Goal: Task Accomplishment & Management: Manage account settings

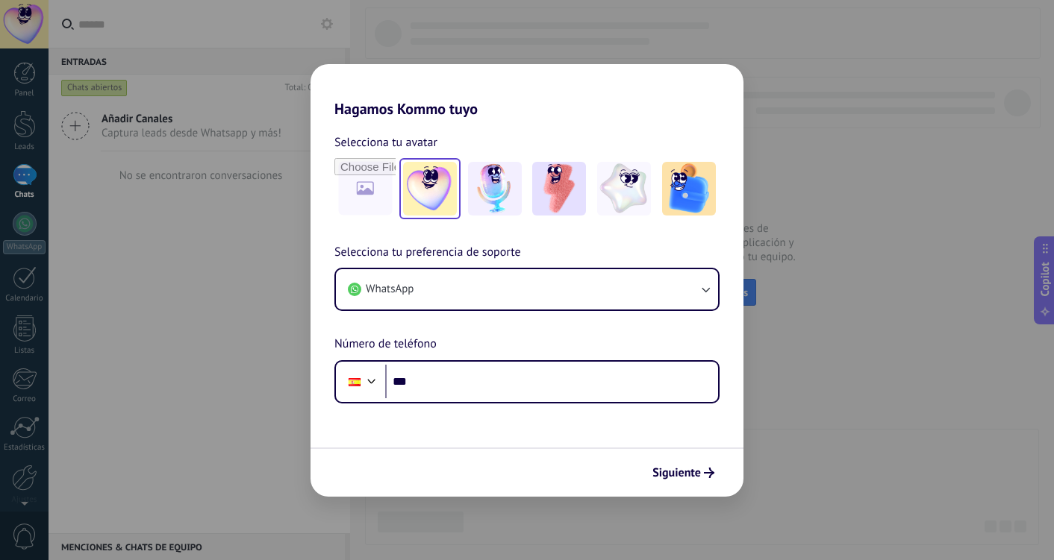
click at [419, 186] on img at bounding box center [430, 189] width 54 height 54
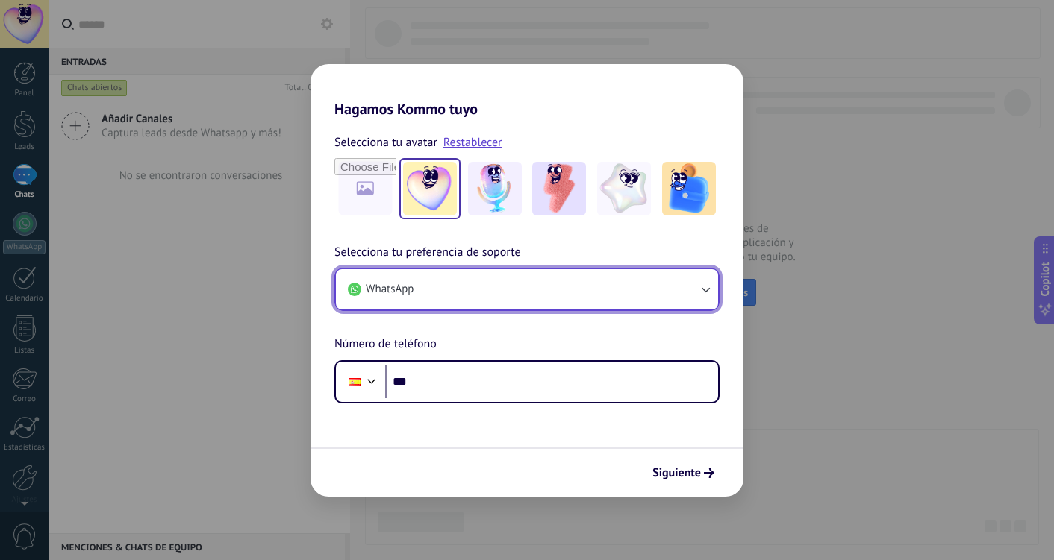
click at [502, 287] on button "WhatsApp" at bounding box center [527, 289] width 382 height 40
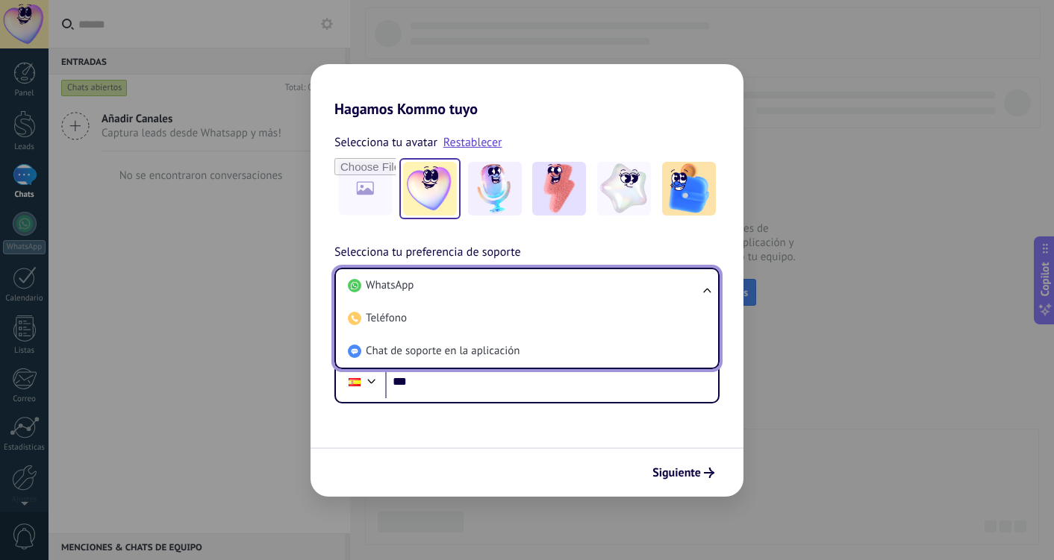
click at [502, 287] on li "WhatsApp" at bounding box center [524, 285] width 364 height 33
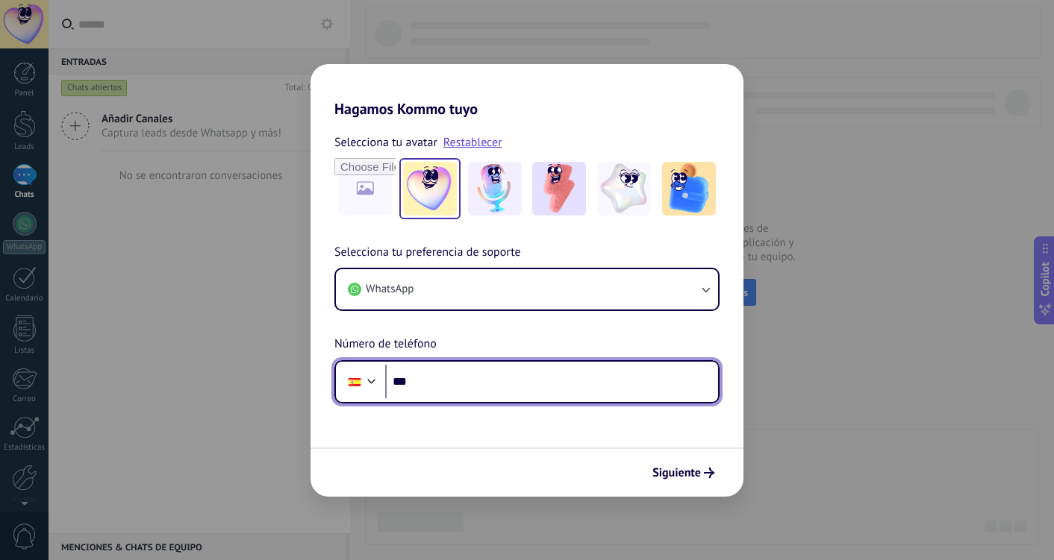
click at [498, 391] on input "***" at bounding box center [551, 382] width 333 height 34
type input "**********"
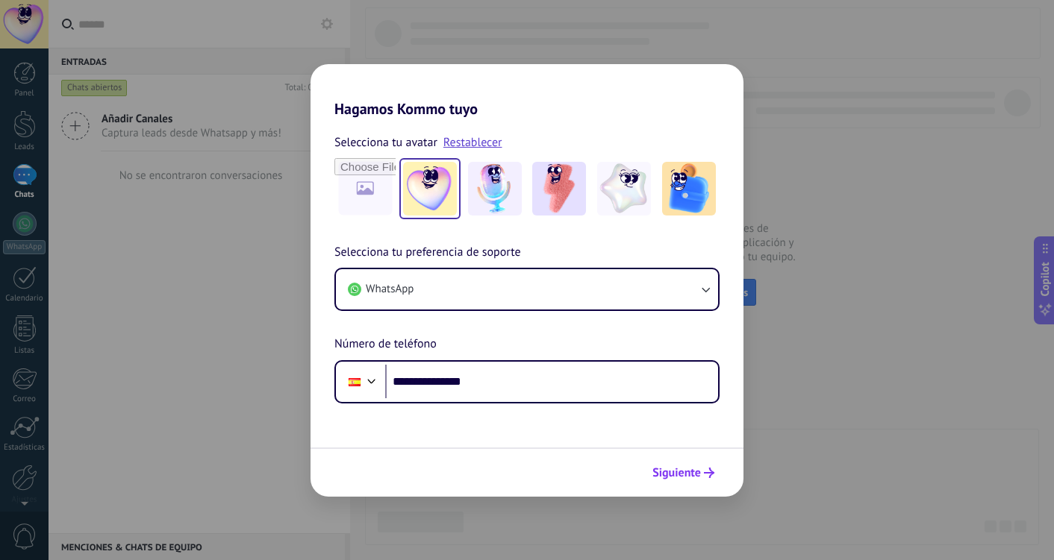
click at [681, 473] on span "Siguiente" at bounding box center [676, 473] width 49 height 10
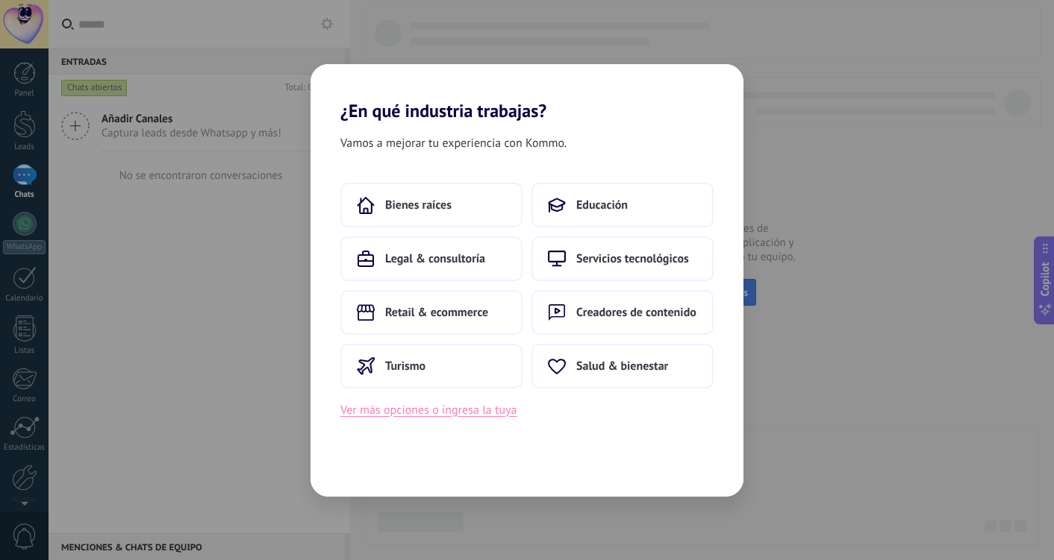
click at [476, 413] on button "Ver más opciones o ingresa la tuya" at bounding box center [428, 410] width 176 height 19
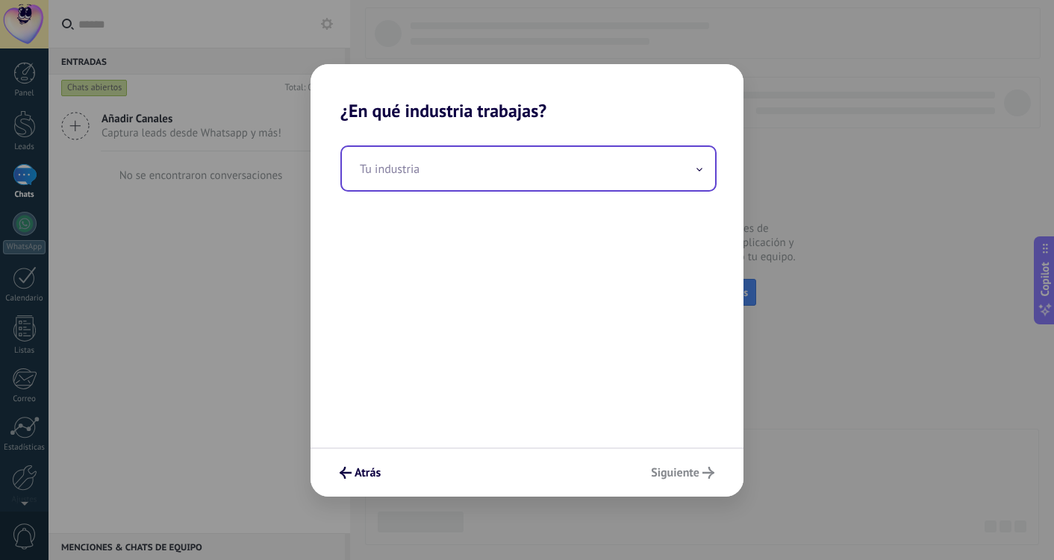
click at [478, 184] on input "text" at bounding box center [528, 168] width 373 height 43
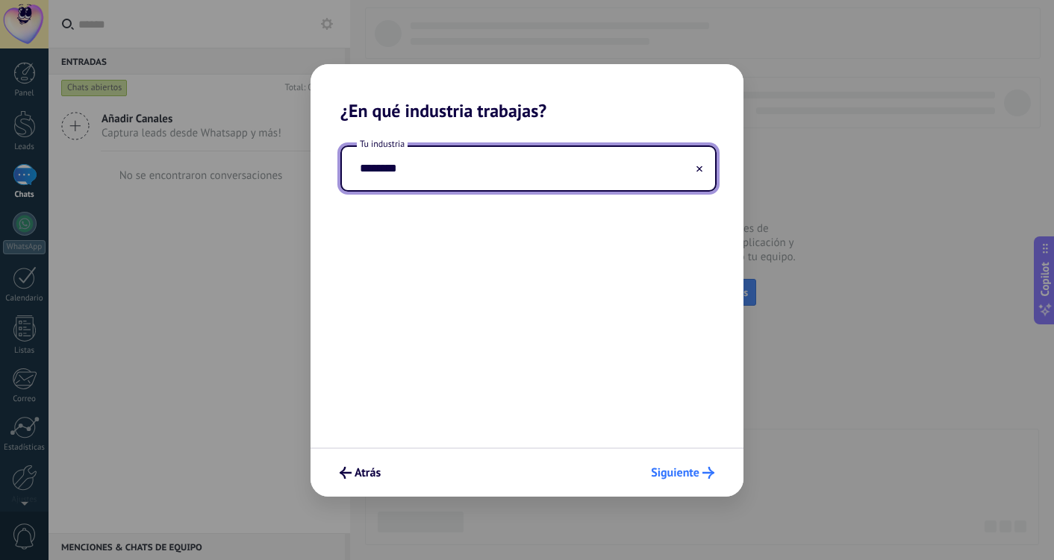
type input "********"
click at [667, 478] on span "Siguiente" at bounding box center [675, 473] width 49 height 10
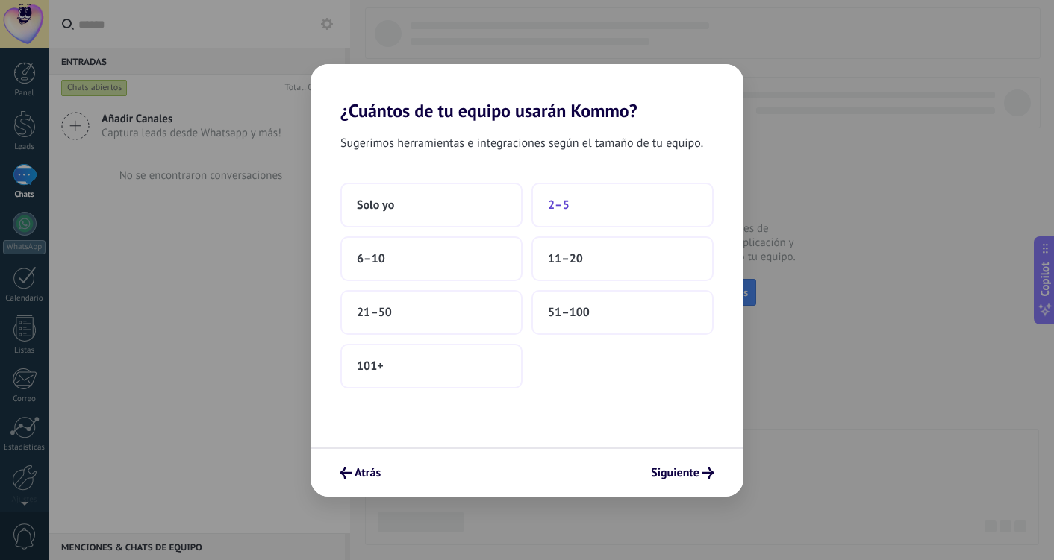
click at [663, 210] on button "2–5" at bounding box center [622, 205] width 182 height 45
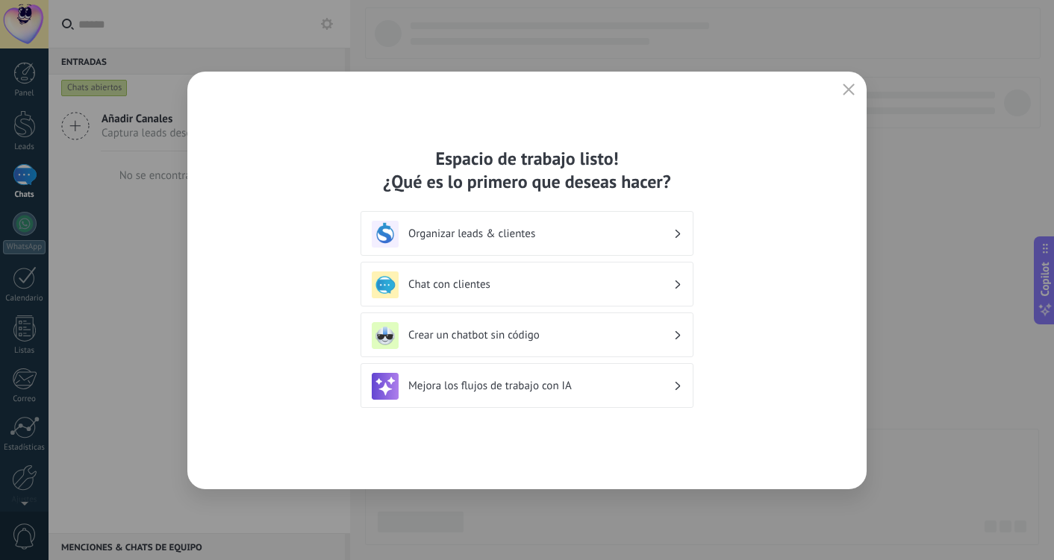
click at [648, 281] on h3 "Chat con clientes" at bounding box center [540, 285] width 265 height 14
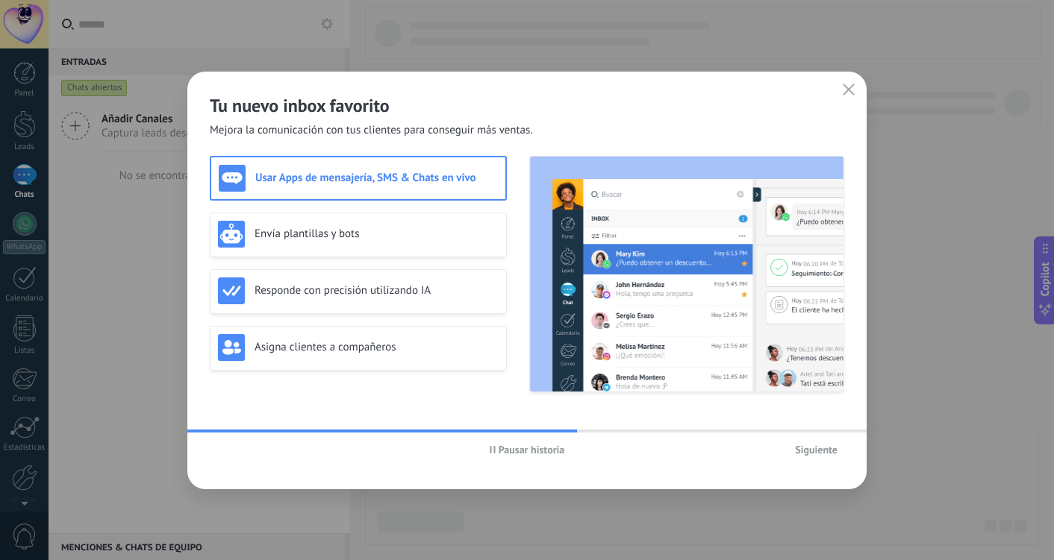
click at [819, 448] on span "Siguiente" at bounding box center [816, 450] width 43 height 10
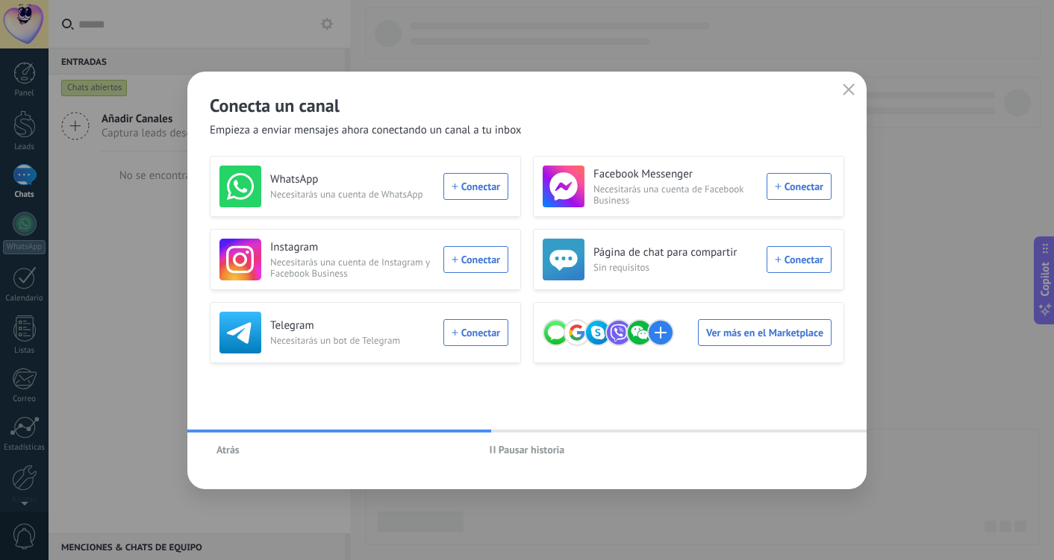
click at [517, 449] on span "Pausar historia" at bounding box center [531, 450] width 66 height 10
click at [851, 81] on button "button" at bounding box center [848, 90] width 19 height 21
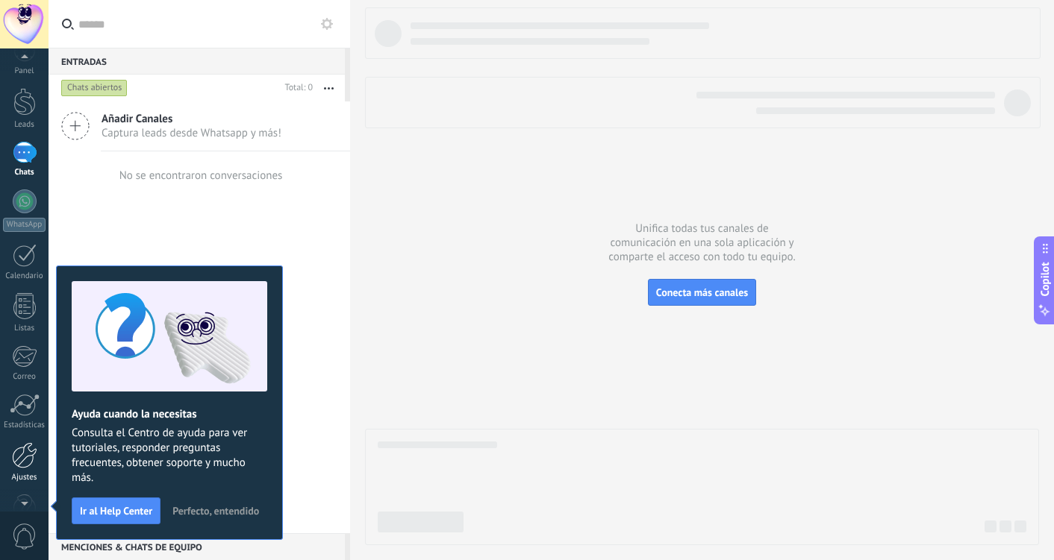
scroll to position [27, 0]
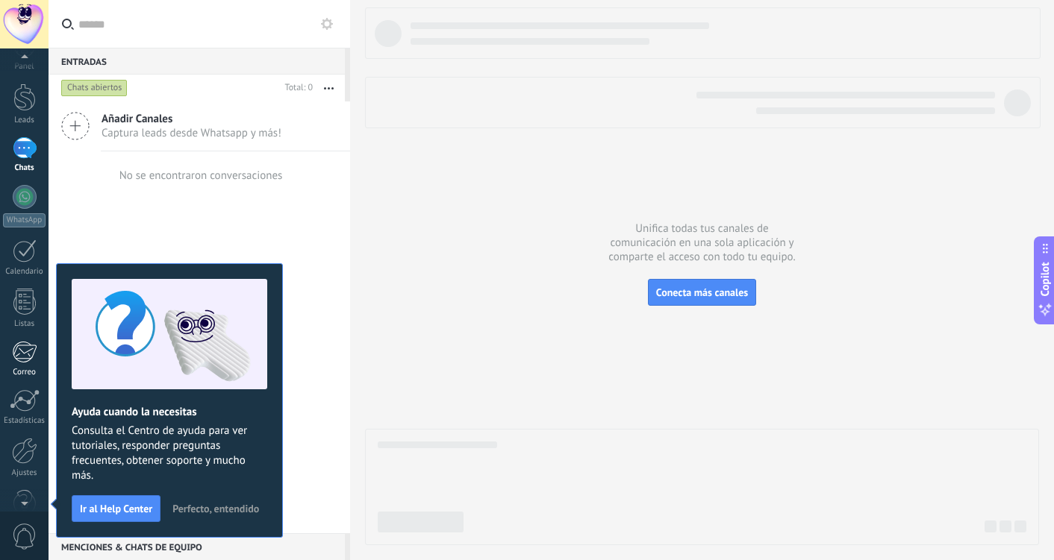
click at [31, 351] on div at bounding box center [24, 352] width 25 height 22
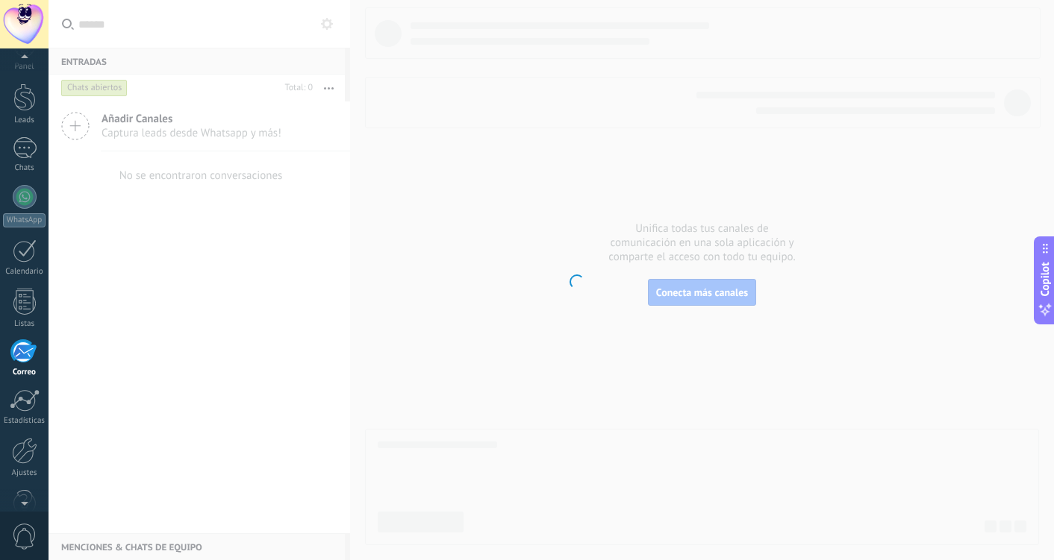
scroll to position [60, 0]
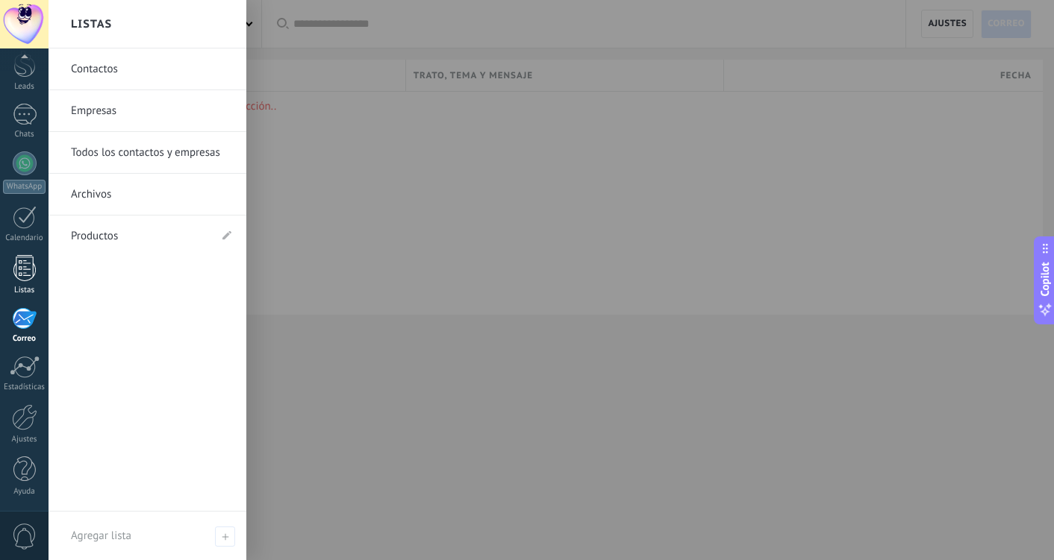
click at [25, 275] on div at bounding box center [24, 268] width 22 height 26
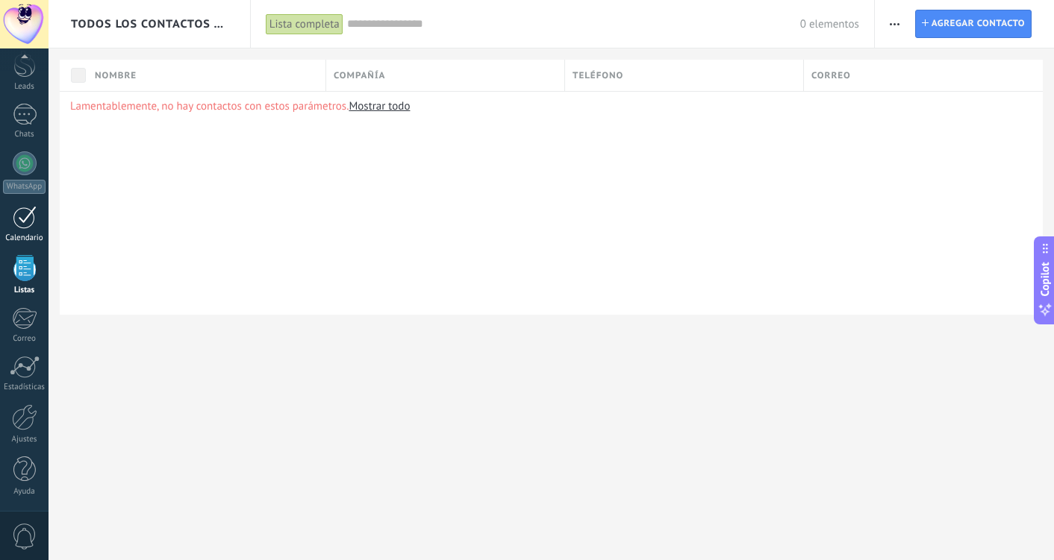
click at [24, 231] on link "Calendario" at bounding box center [24, 224] width 49 height 37
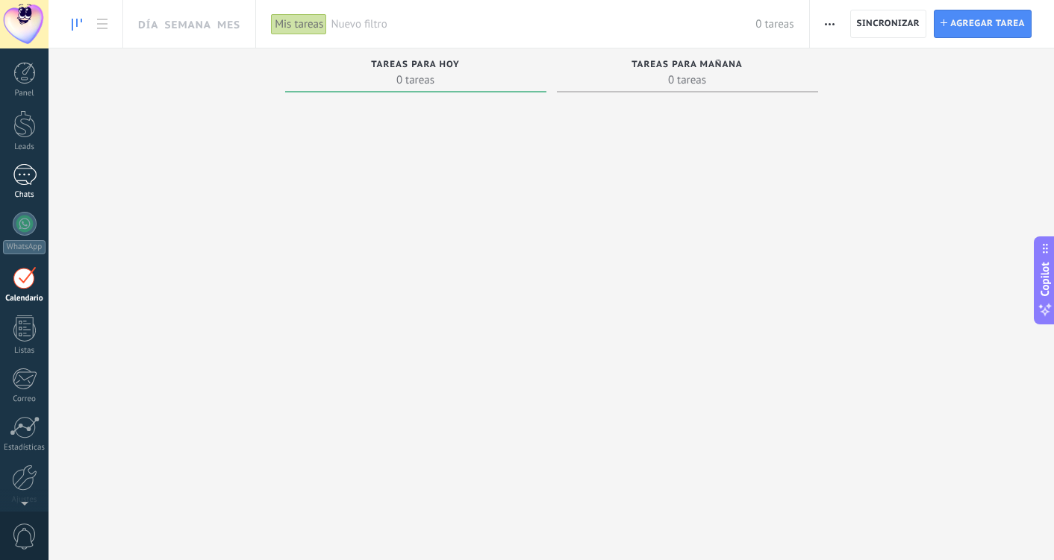
click at [24, 191] on div "Chats" at bounding box center [24, 195] width 43 height 10
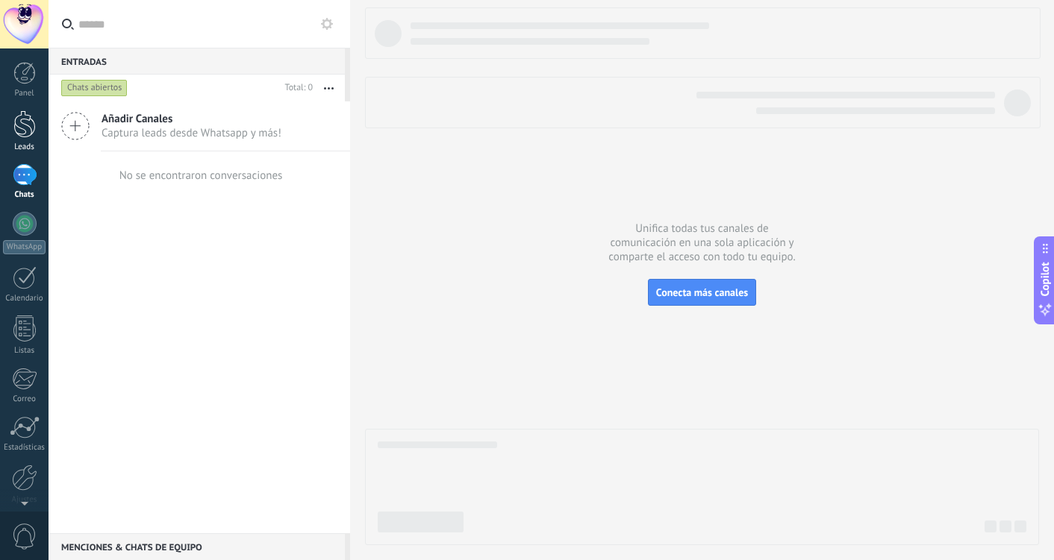
click at [29, 134] on div at bounding box center [24, 124] width 22 height 28
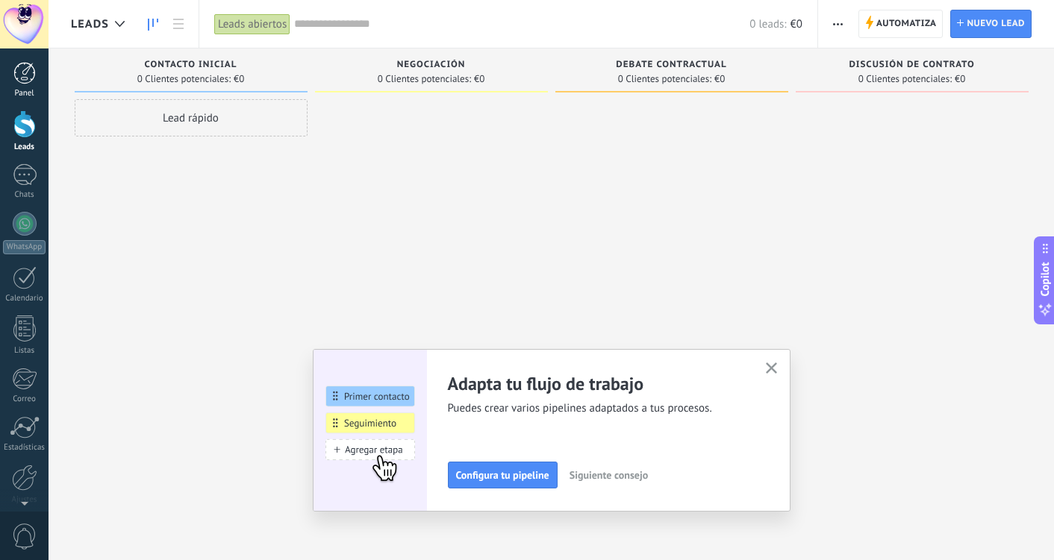
click at [31, 71] on div at bounding box center [24, 73] width 22 height 22
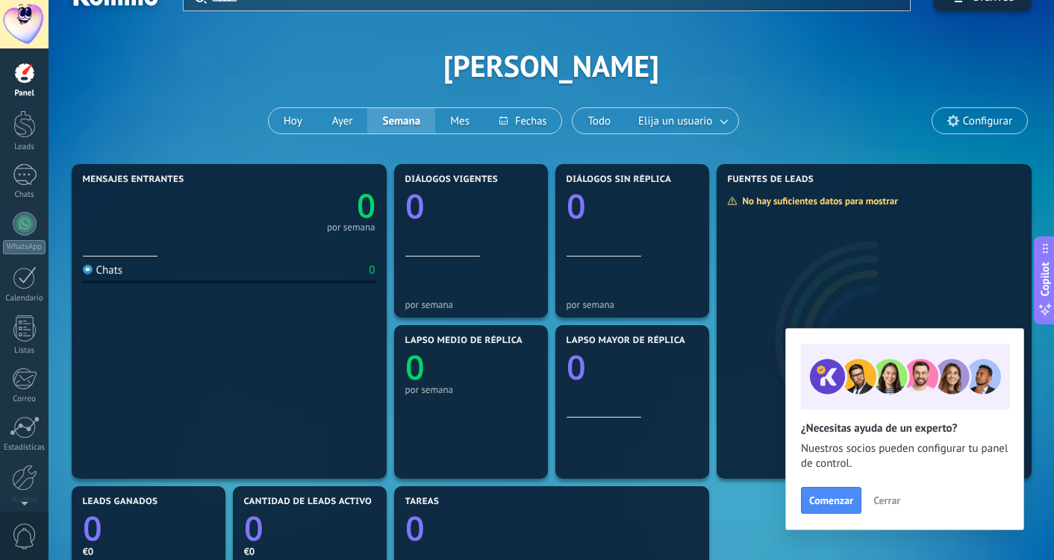
scroll to position [30, 0]
click at [719, 119] on link at bounding box center [724, 120] width 27 height 25
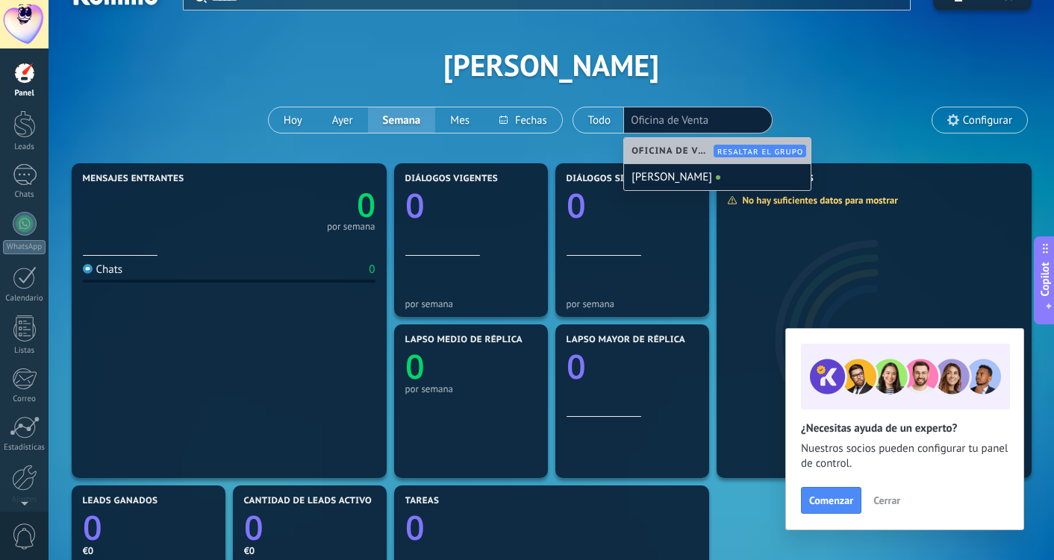
click at [790, 72] on div "Aplicar Eventos [PERSON_NAME][DATE] [DATE] Semana Mes Todo Elija un usuario Ofi…" at bounding box center [551, 65] width 960 height 190
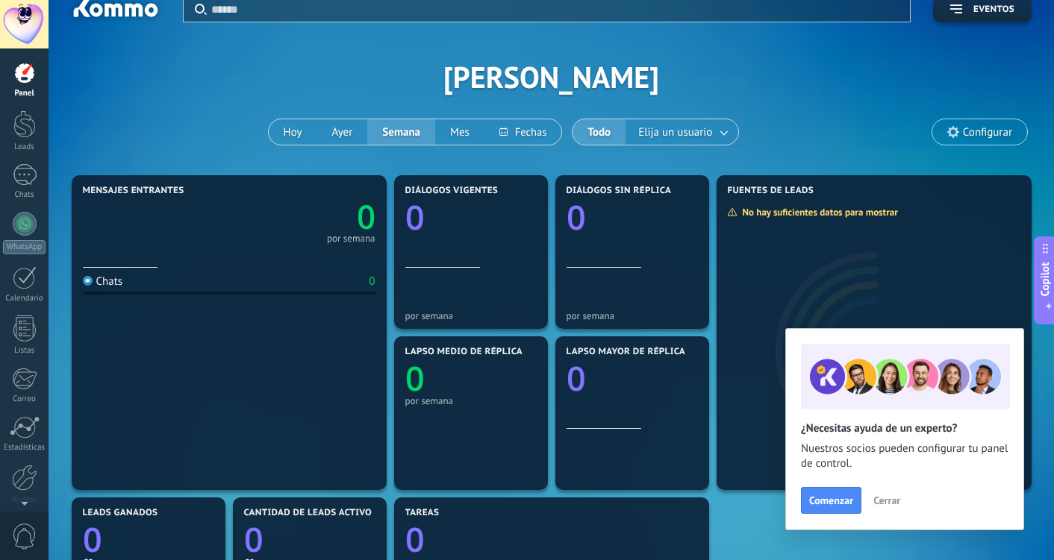
scroll to position [35, 0]
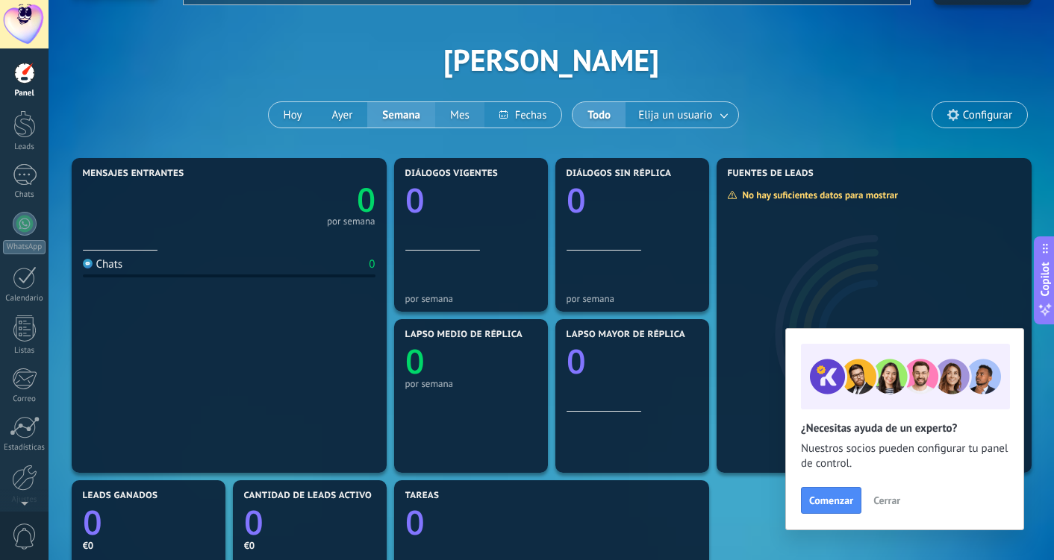
click at [457, 115] on button "Mes" at bounding box center [459, 114] width 49 height 25
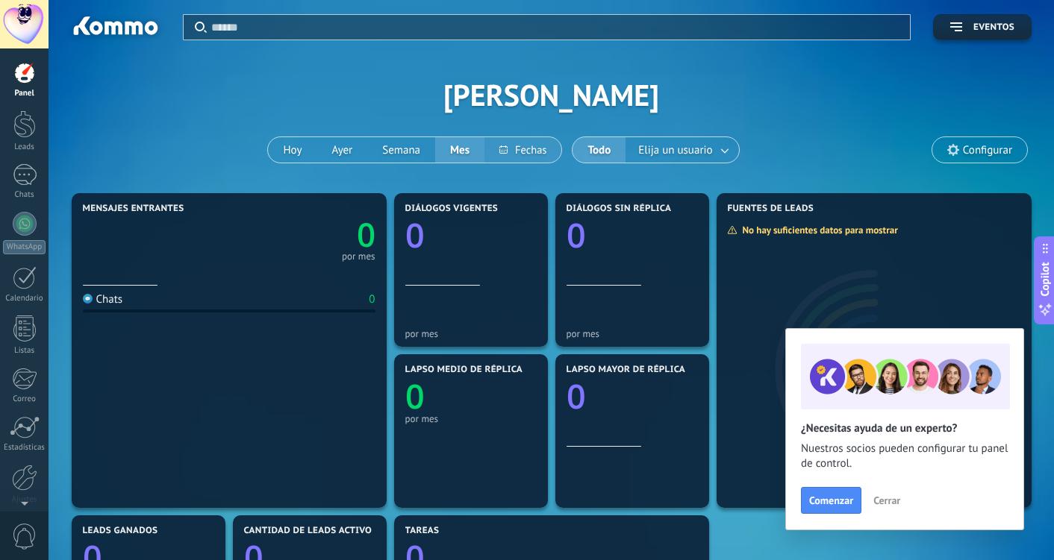
click at [531, 154] on button at bounding box center [522, 149] width 77 height 25
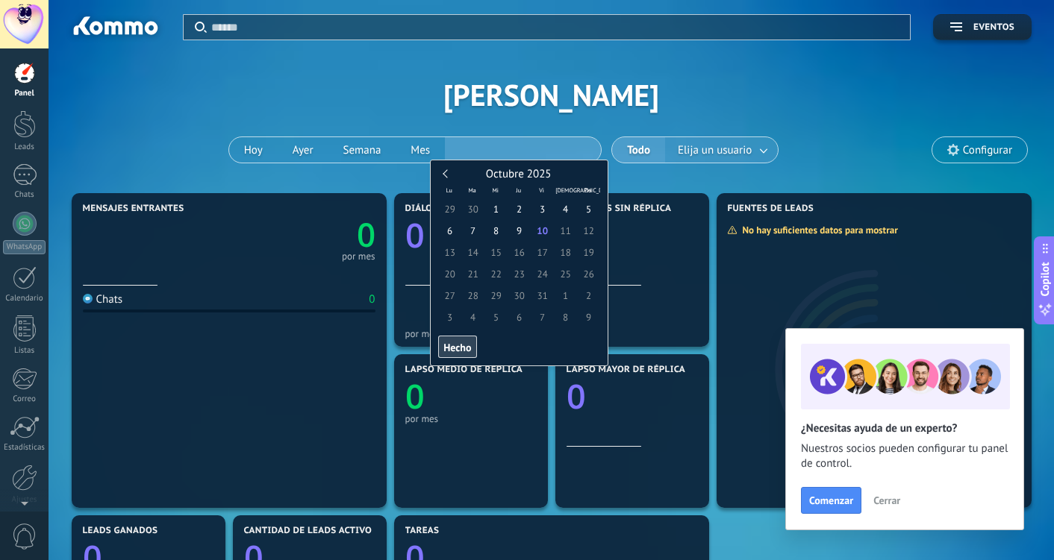
click at [704, 150] on span "Elija un usuario" at bounding box center [715, 150] width 80 height 20
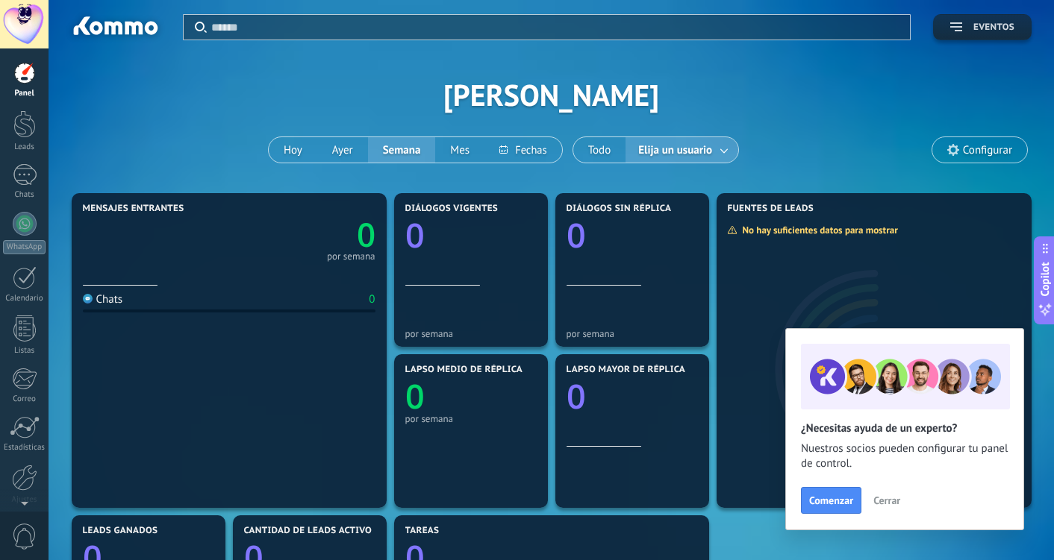
click at [1002, 16] on button "Eventos" at bounding box center [982, 27] width 98 height 26
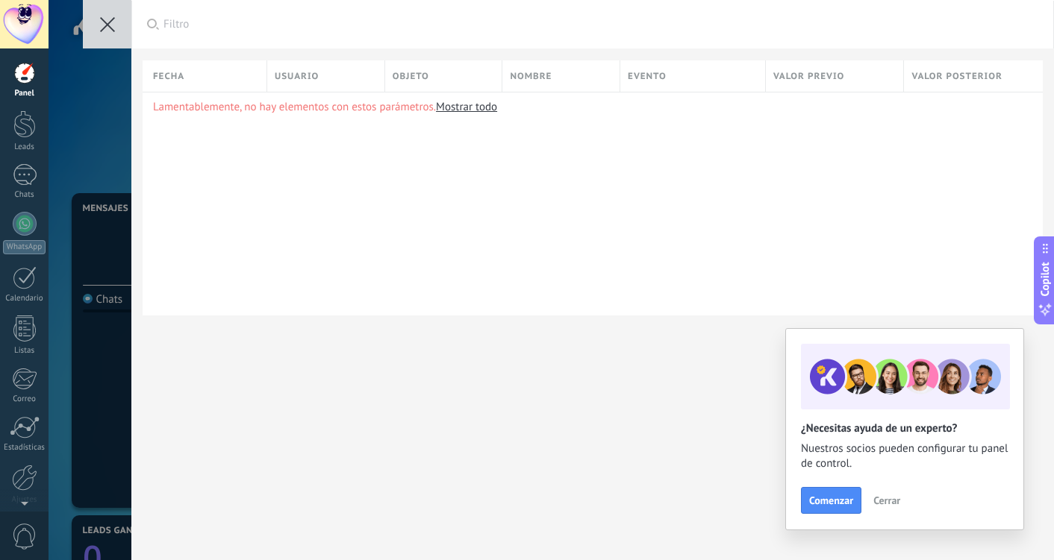
click at [113, 21] on icon at bounding box center [107, 24] width 15 height 15
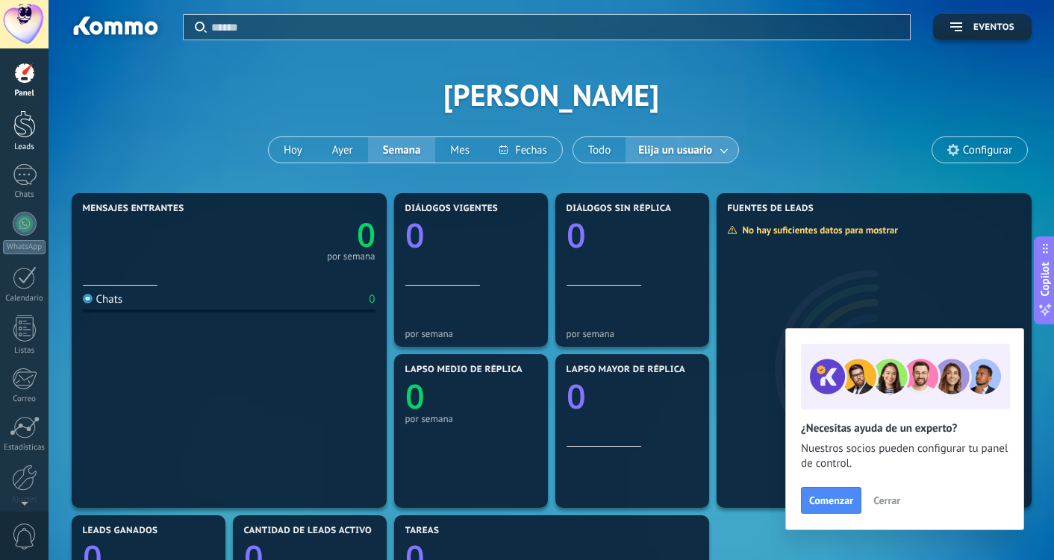
click at [35, 127] on div at bounding box center [24, 124] width 22 height 28
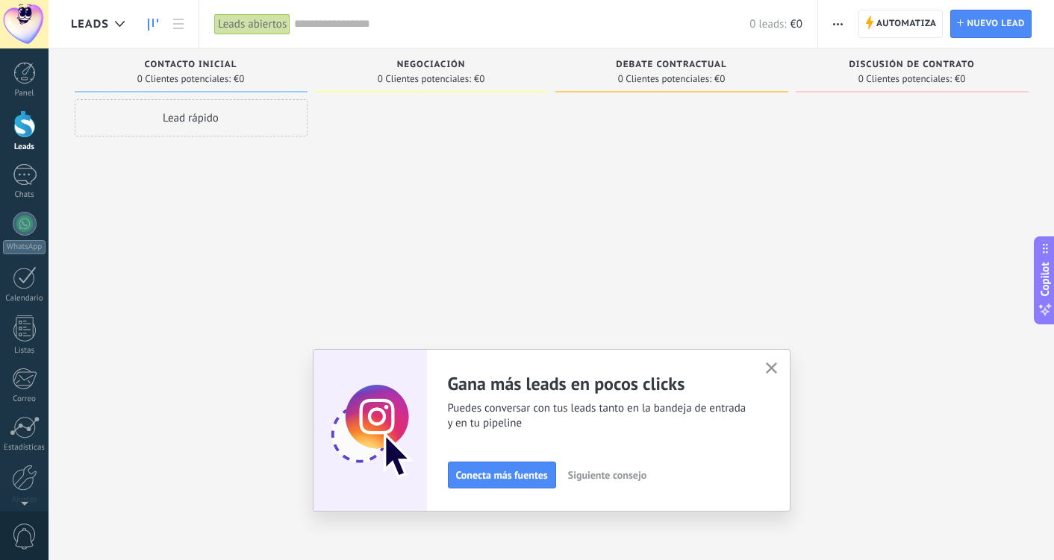
click at [225, 66] on span "Contacto inicial" at bounding box center [191, 65] width 93 height 10
drag, startPoint x: 240, startPoint y: 65, endPoint x: 193, endPoint y: 63, distance: 46.3
click at [194, 64] on div "Contacto inicial" at bounding box center [191, 66] width 218 height 13
click at [193, 63] on span "Contacto inicial" at bounding box center [191, 65] width 93 height 10
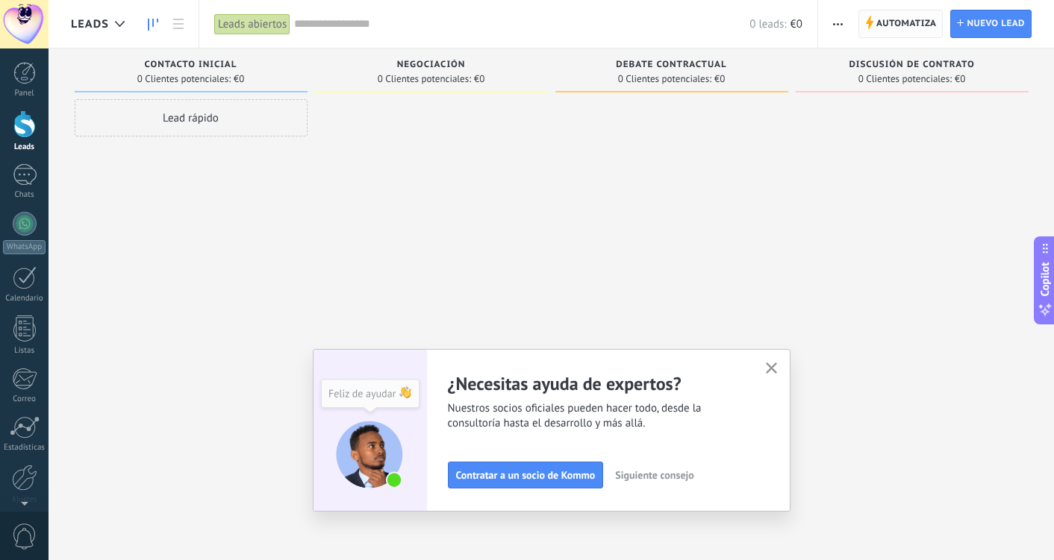
click at [917, 28] on span "Automatiza" at bounding box center [906, 23] width 60 height 27
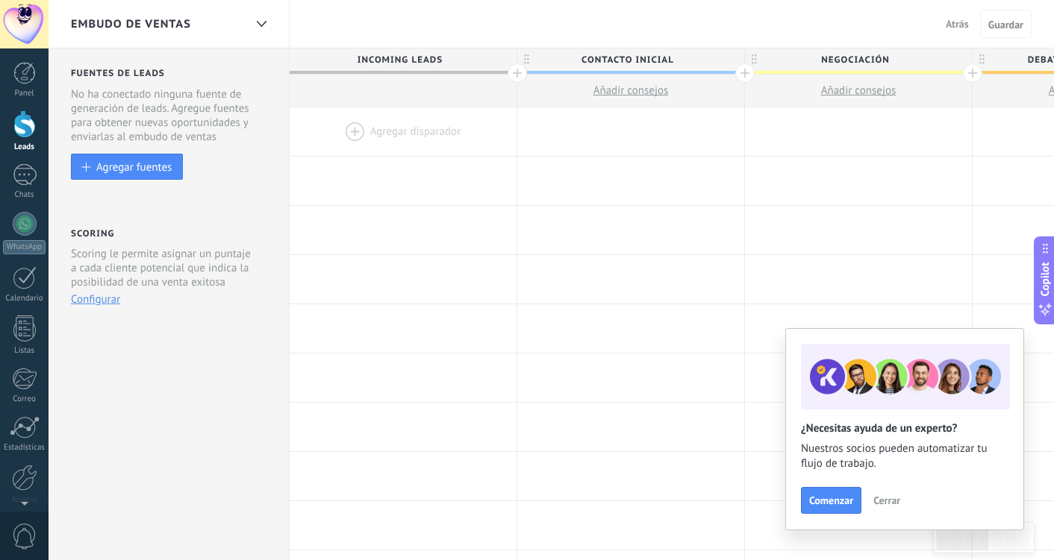
click at [391, 57] on span "Incoming leads" at bounding box center [399, 60] width 219 height 23
click at [451, 57] on span "Incoming leads" at bounding box center [399, 60] width 219 height 23
click at [441, 55] on span "Incoming leads" at bounding box center [399, 60] width 219 height 23
click at [267, 24] on div at bounding box center [260, 24] width 25 height 29
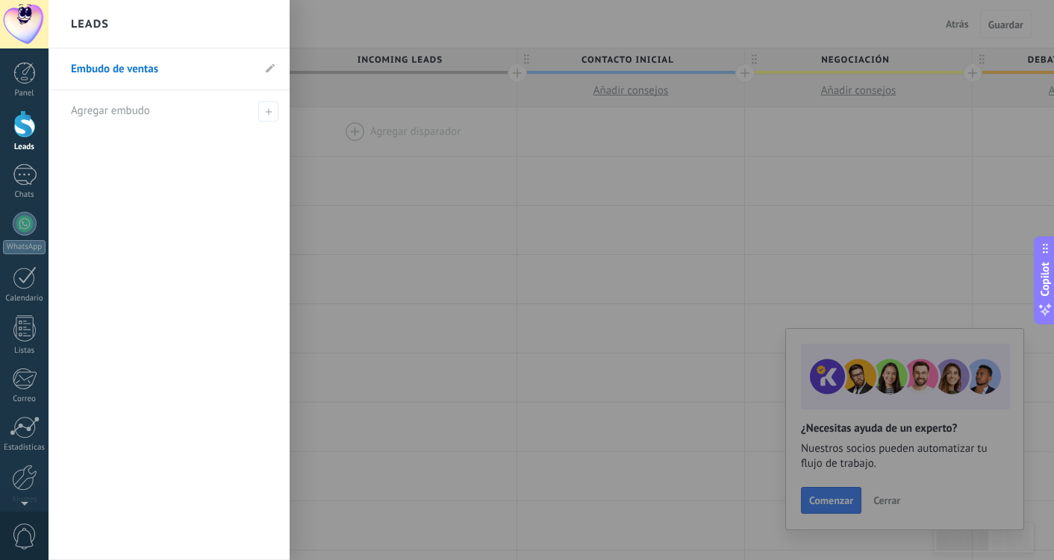
click at [187, 236] on div "Embudo de ventas Agregar embudo" at bounding box center [169, 305] width 241 height 512
click at [528, 7] on div at bounding box center [576, 280] width 1054 height 560
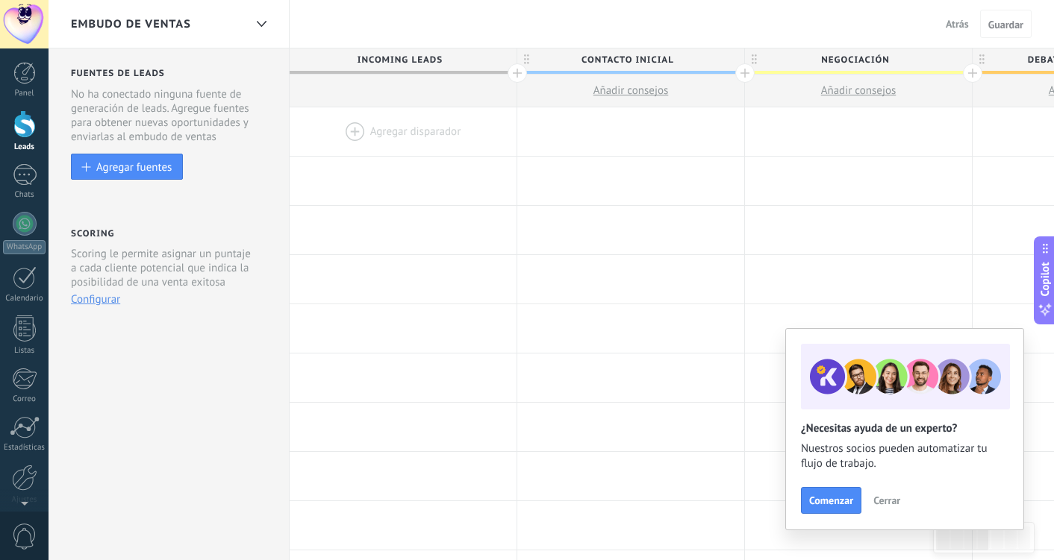
click at [516, 75] on div at bounding box center [516, 72] width 19 height 19
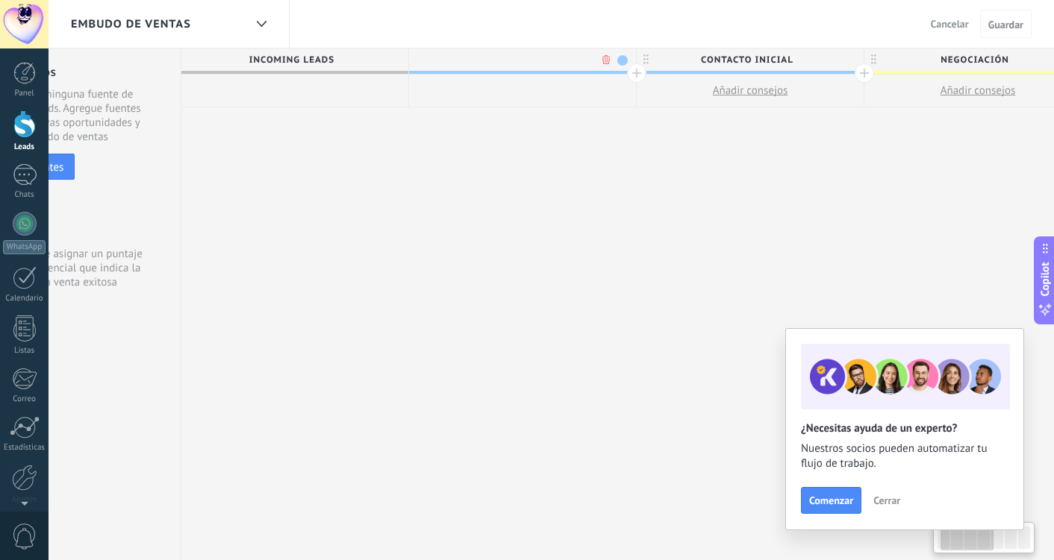
scroll to position [0, 110]
click at [605, 58] on body ".abecls-1,.abecls-2{fill-rule:evenodd}.abecls-2{fill:#fff} .abhcls-1{fill:none}…" at bounding box center [527, 280] width 1054 height 560
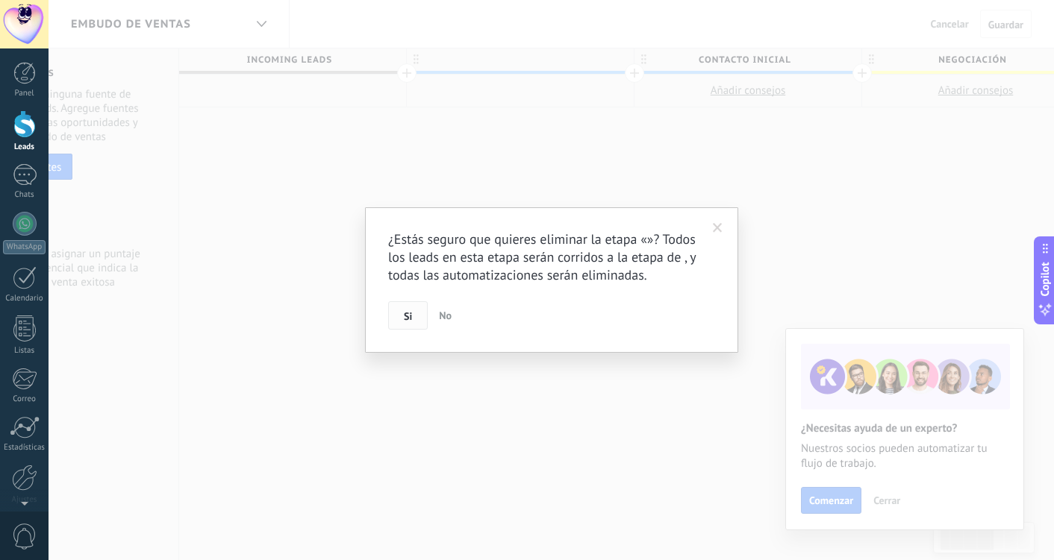
click at [416, 315] on button "Si" at bounding box center [408, 315] width 40 height 28
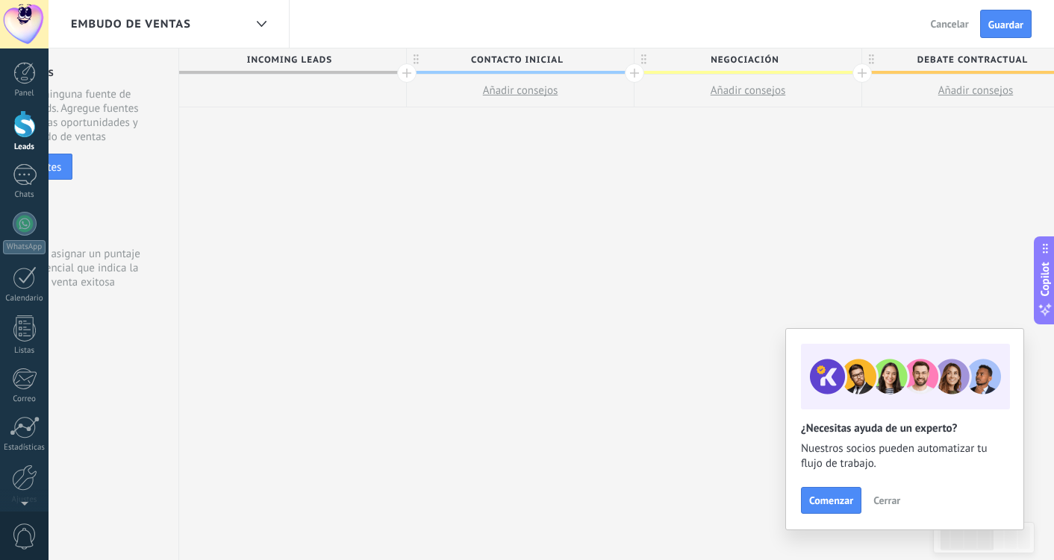
click at [348, 58] on span "Incoming leads" at bounding box center [288, 60] width 219 height 23
click at [322, 60] on span "Incoming leads" at bounding box center [288, 60] width 219 height 23
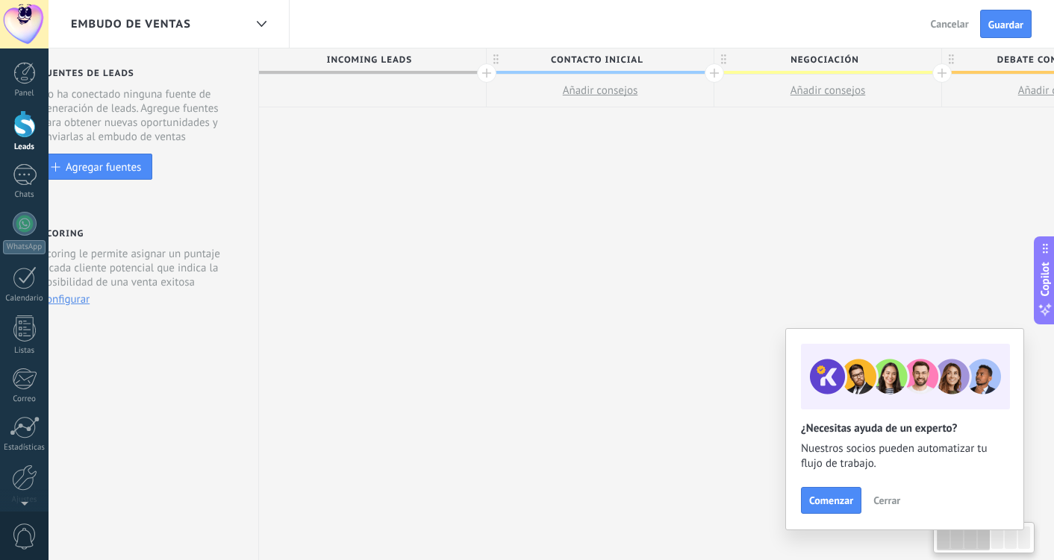
scroll to position [0, 0]
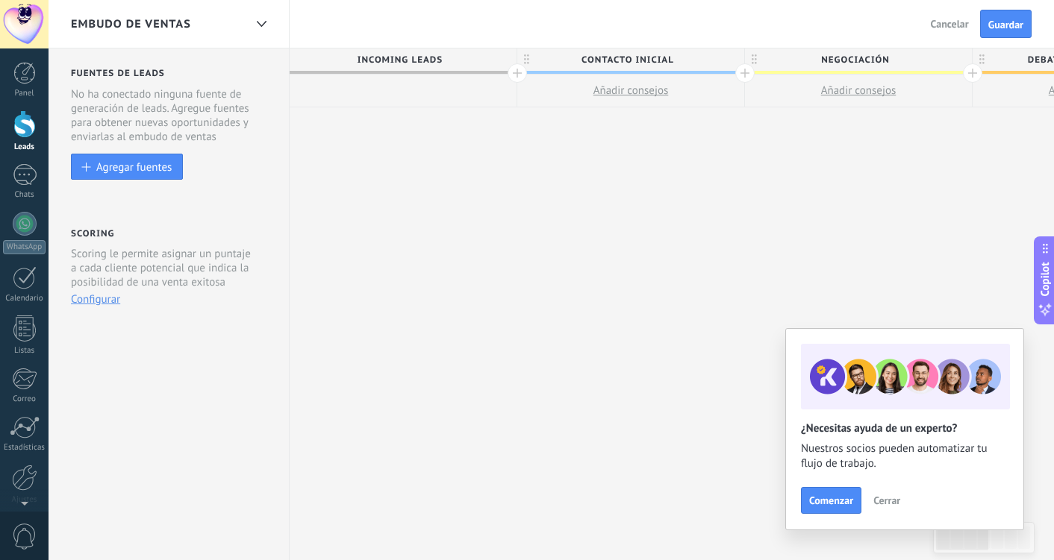
click at [300, 63] on span "Incoming leads" at bounding box center [399, 60] width 219 height 23
click at [525, 61] on icon at bounding box center [526, 59] width 5 height 10
type input "*"
type input "**********"
click at [857, 57] on span "Negociación" at bounding box center [854, 60] width 219 height 23
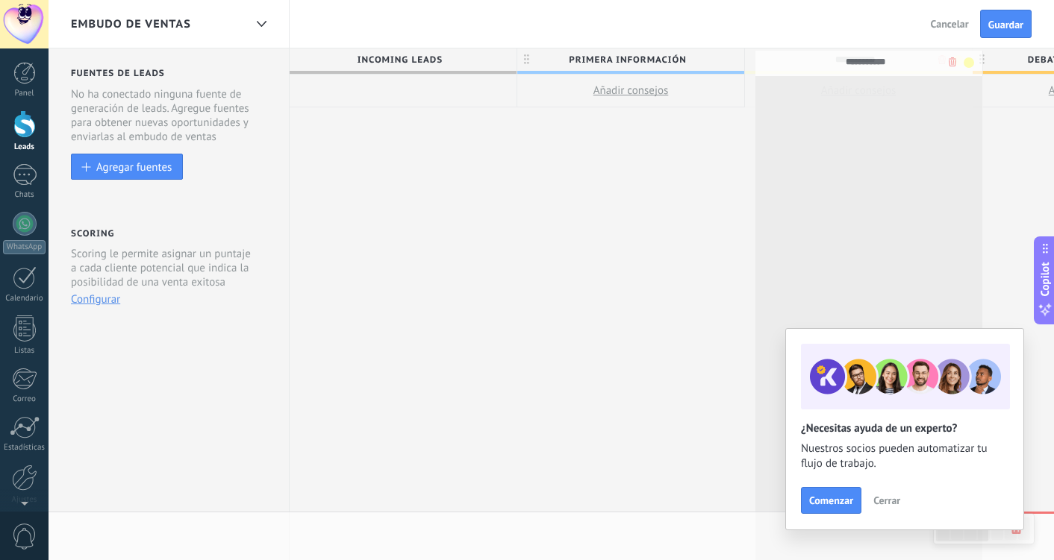
drag, startPoint x: 892, startPoint y: 59, endPoint x: 903, endPoint y: 61, distance: 11.4
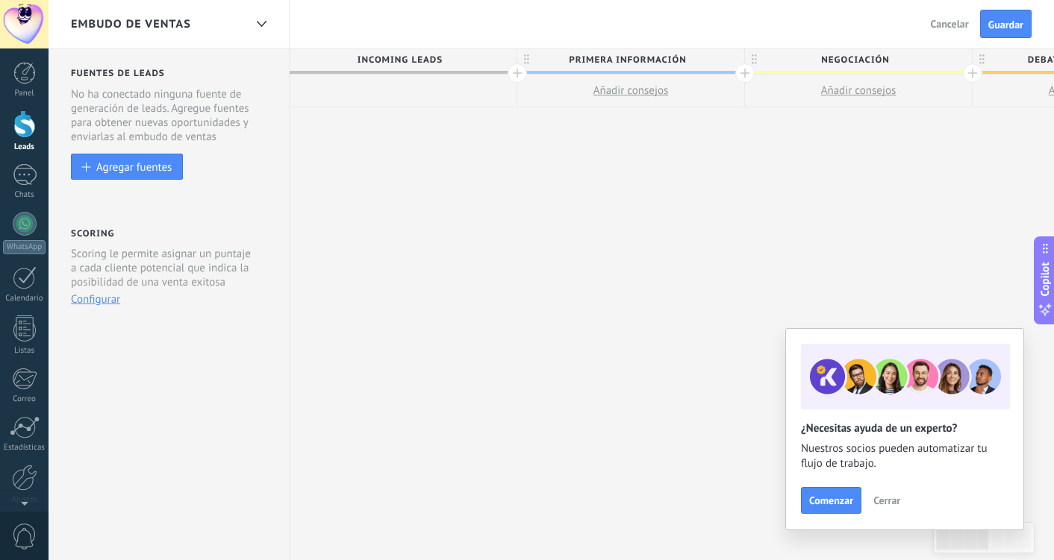
click at [903, 61] on span "Negociación" at bounding box center [854, 60] width 219 height 23
type input "*"
type input "**********"
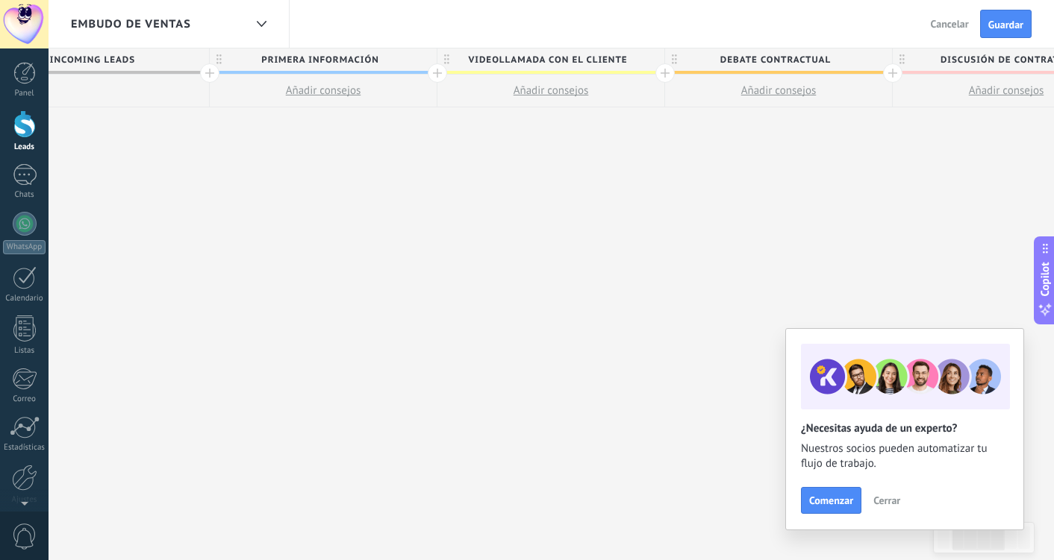
scroll to position [0, 308]
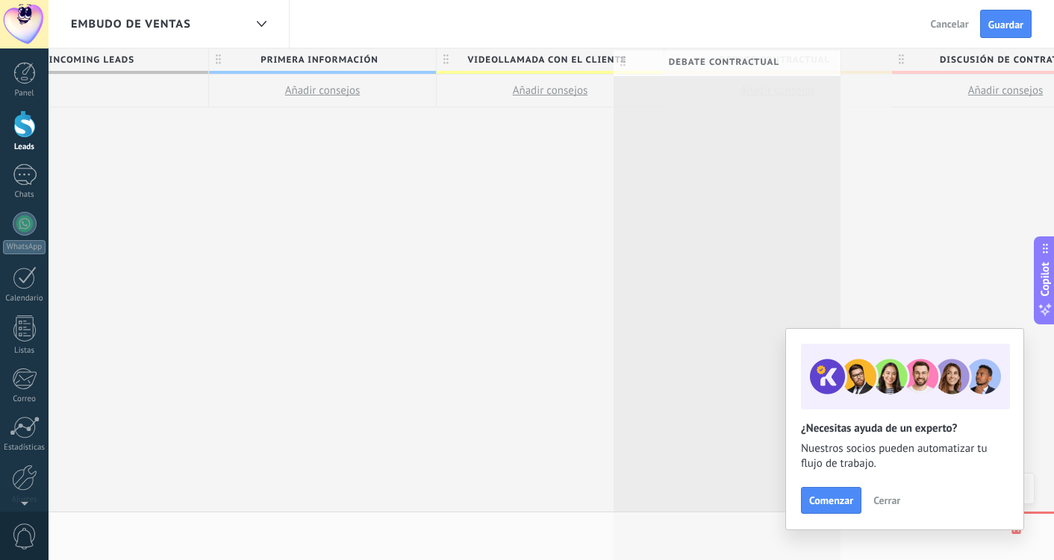
drag, startPoint x: 841, startPoint y: 57, endPoint x: 857, endPoint y: 53, distance: 16.3
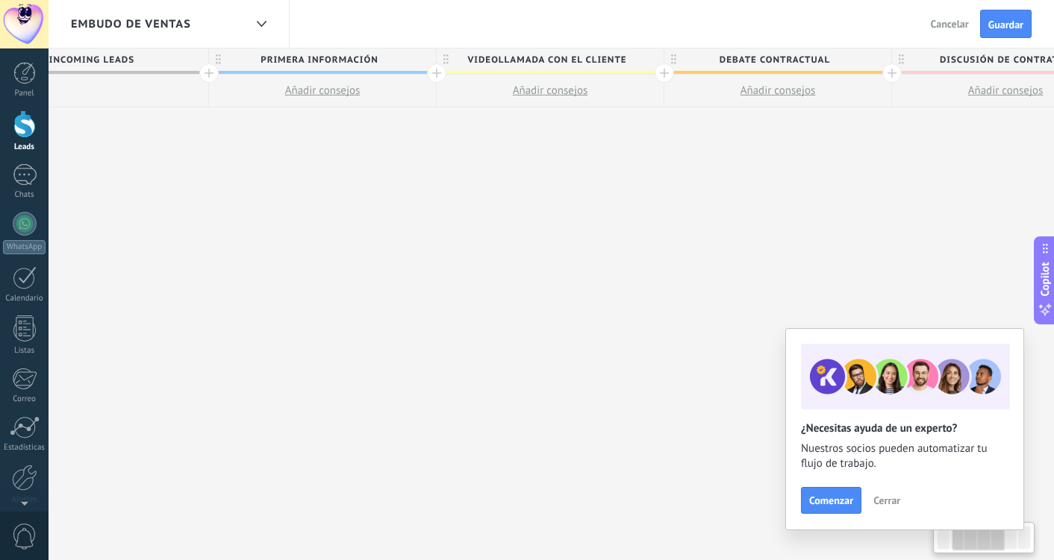
click at [831, 57] on span "Debate contractual" at bounding box center [773, 60] width 219 height 23
type input "*"
type input "**********"
click at [851, 160] on div "**********" at bounding box center [777, 305] width 1593 height 513
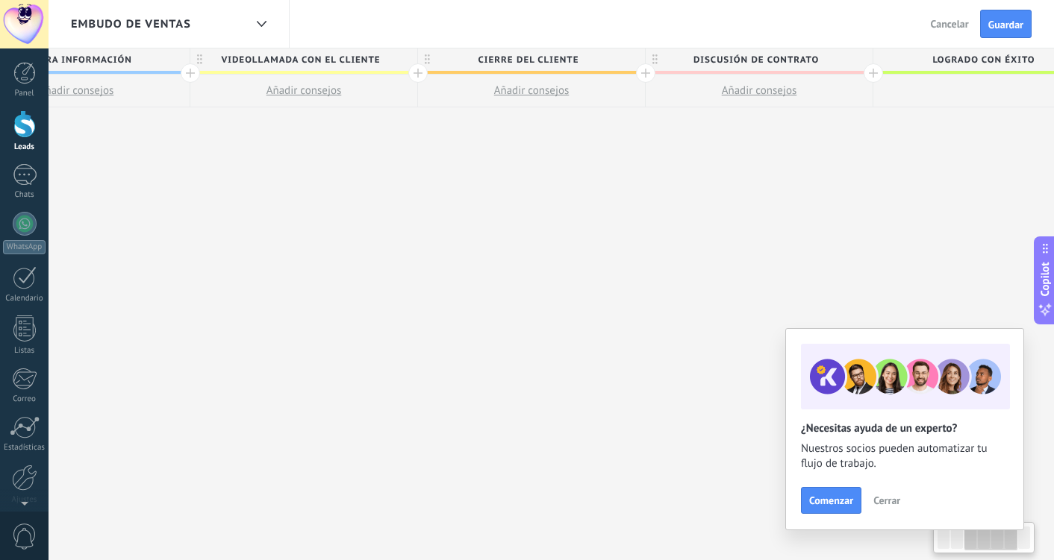
scroll to position [0, 557]
click at [856, 61] on span "Discusión de contrato" at bounding box center [752, 60] width 219 height 23
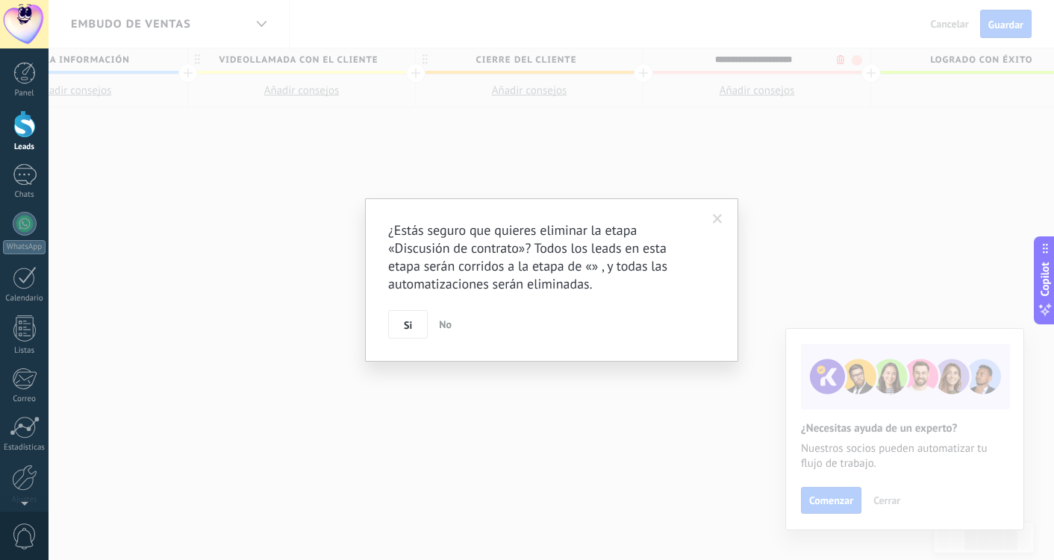
click at [841, 60] on body ".abecls-1,.abecls-2{fill-rule:evenodd}.abecls-2{fill:#fff} .abhcls-1{fill:none}…" at bounding box center [527, 280] width 1054 height 560
click at [404, 327] on span "Si" at bounding box center [408, 325] width 8 height 10
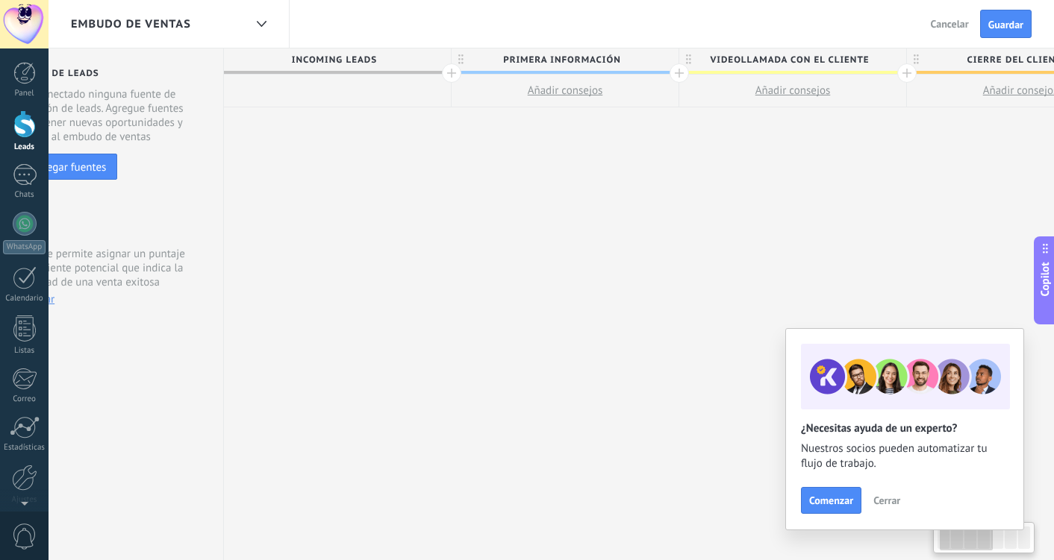
scroll to position [0, 0]
